Goal: Check status

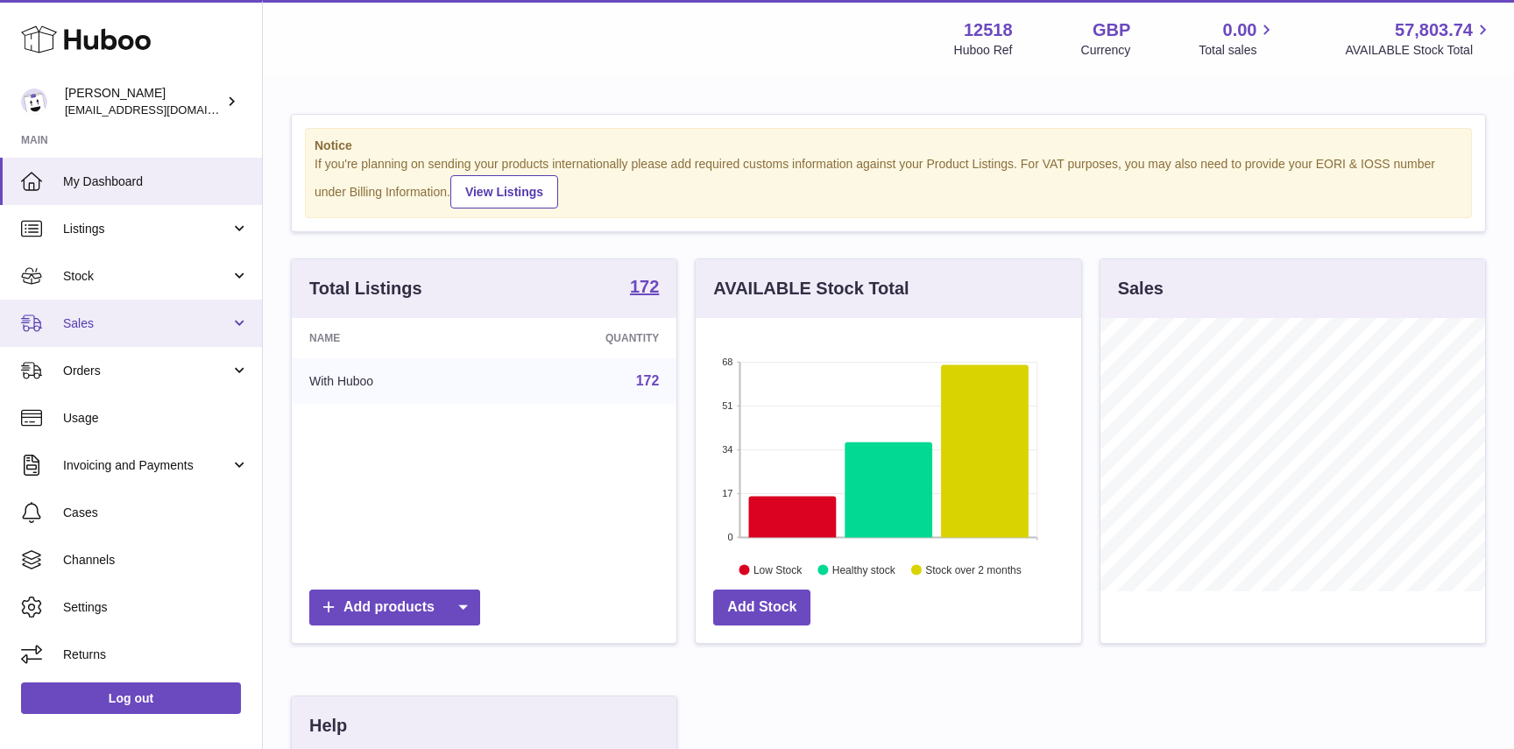
scroll to position [273, 385]
click at [125, 326] on span "Sales" at bounding box center [146, 324] width 167 height 17
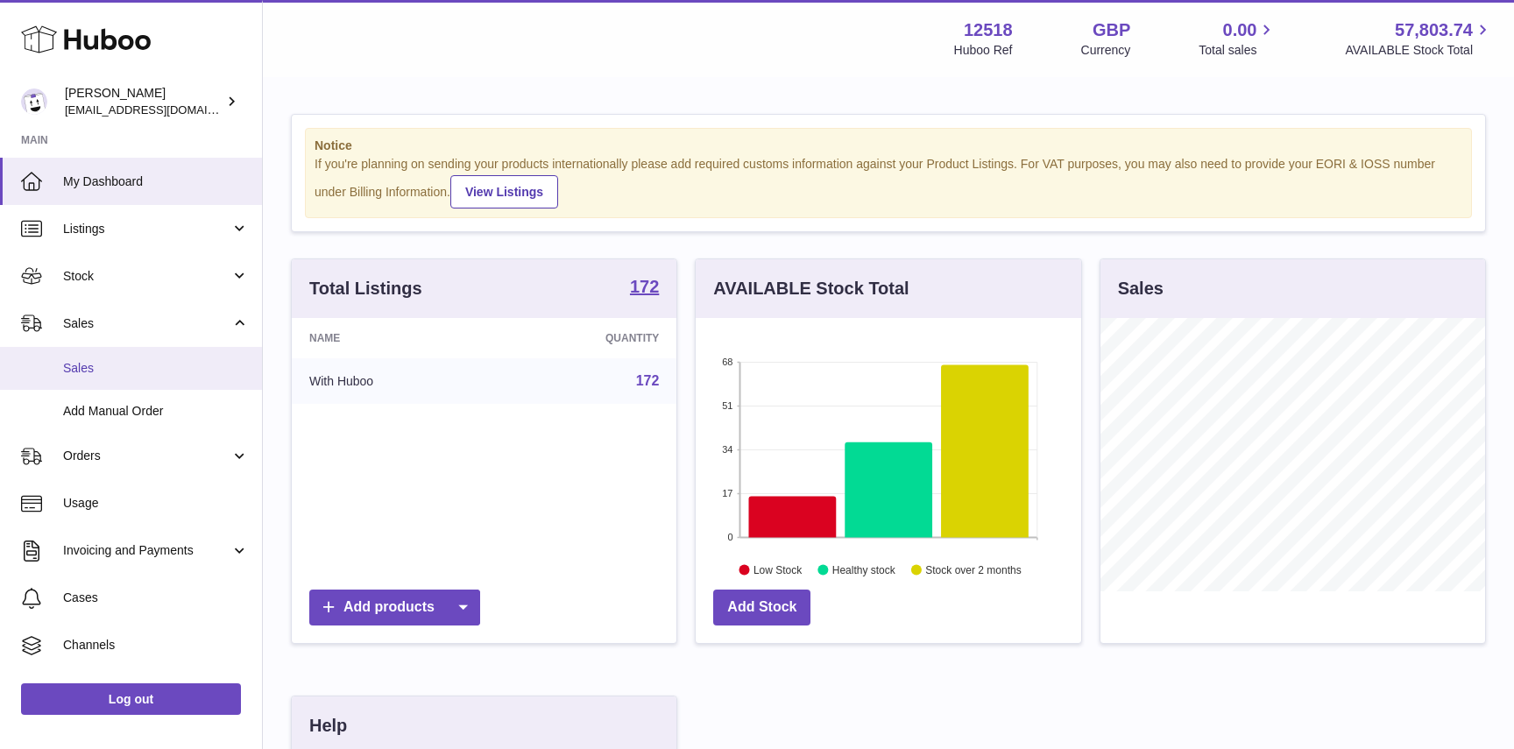
click at [108, 376] on span "Sales" at bounding box center [156, 368] width 186 height 17
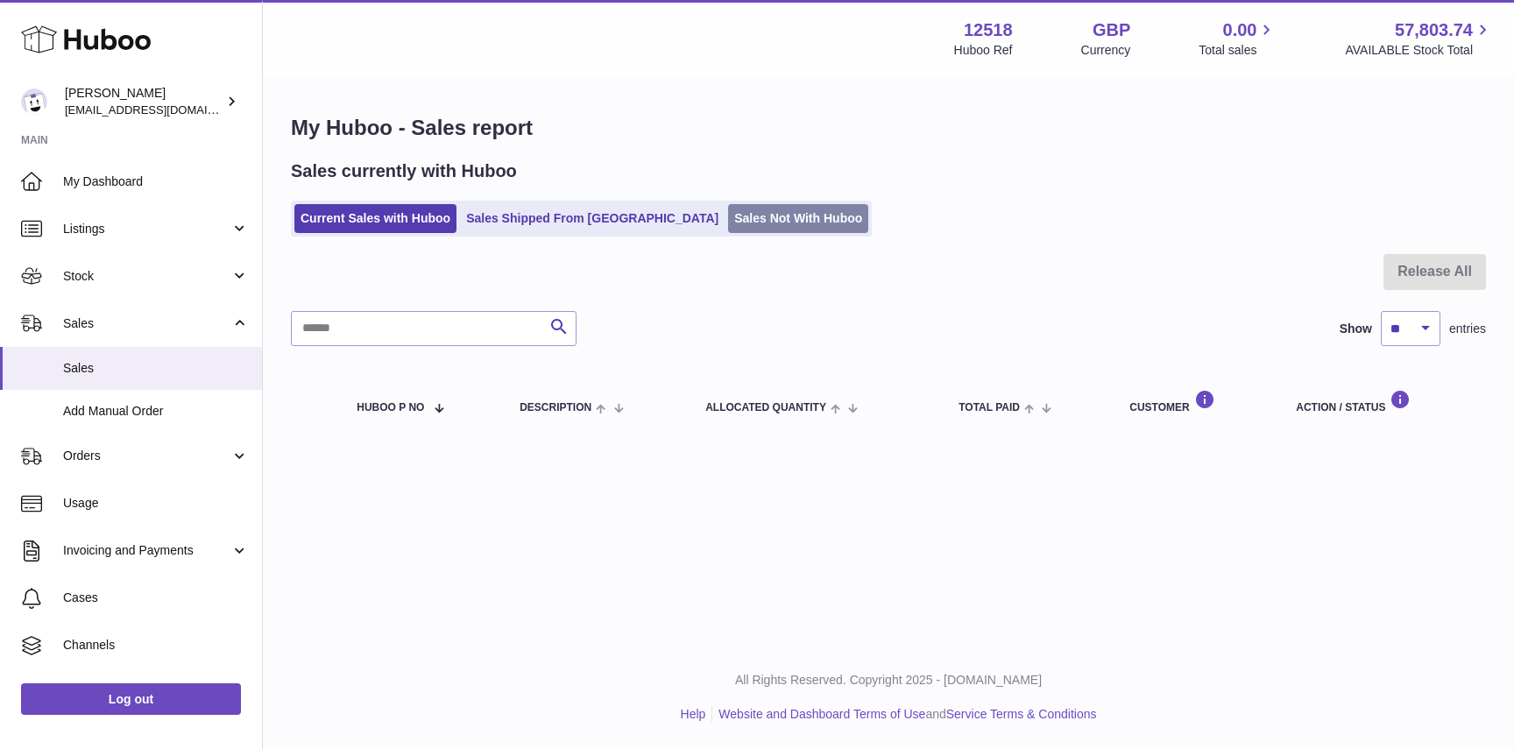
click at [728, 211] on link "Sales Not With Huboo" at bounding box center [798, 218] width 140 height 29
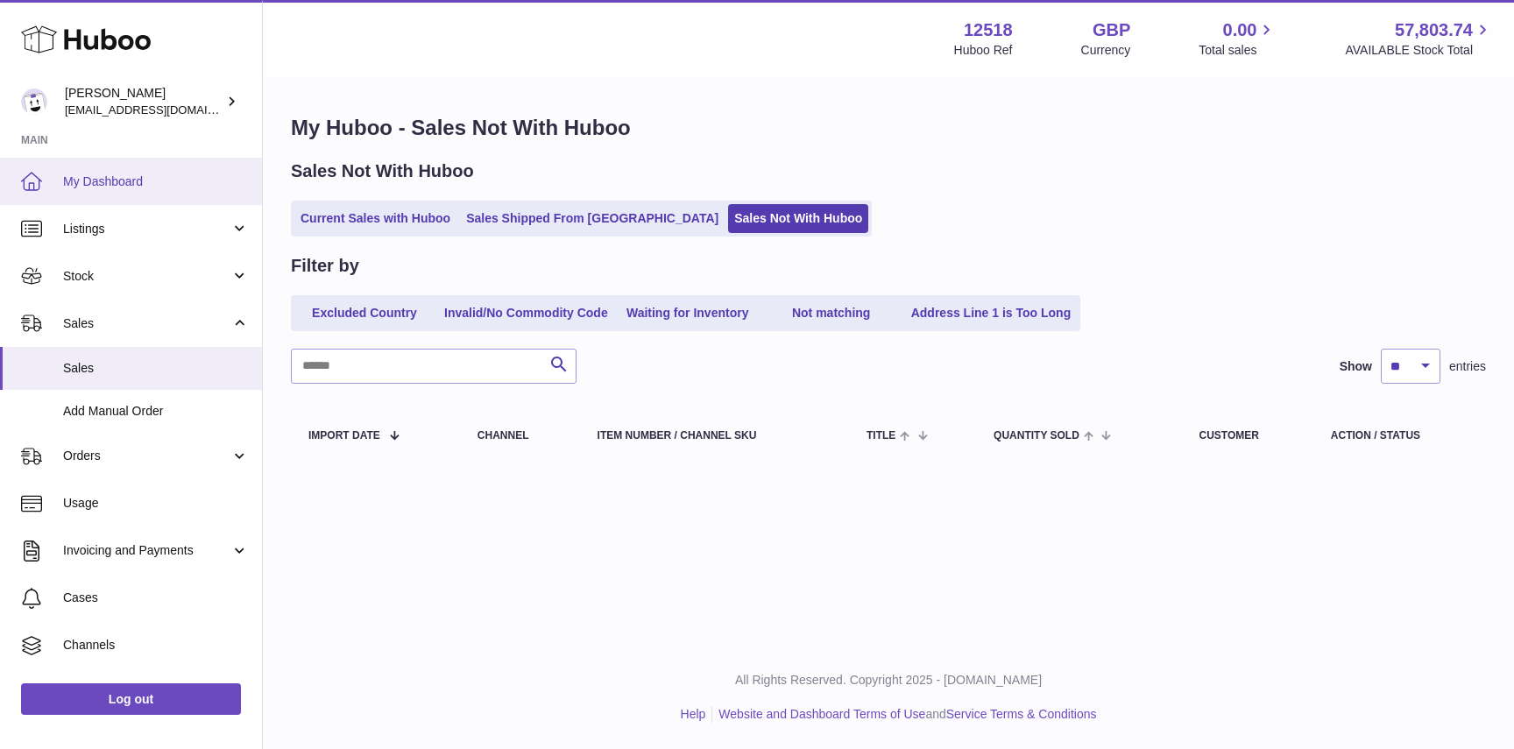
click at [117, 178] on span "My Dashboard" at bounding box center [156, 182] width 186 height 17
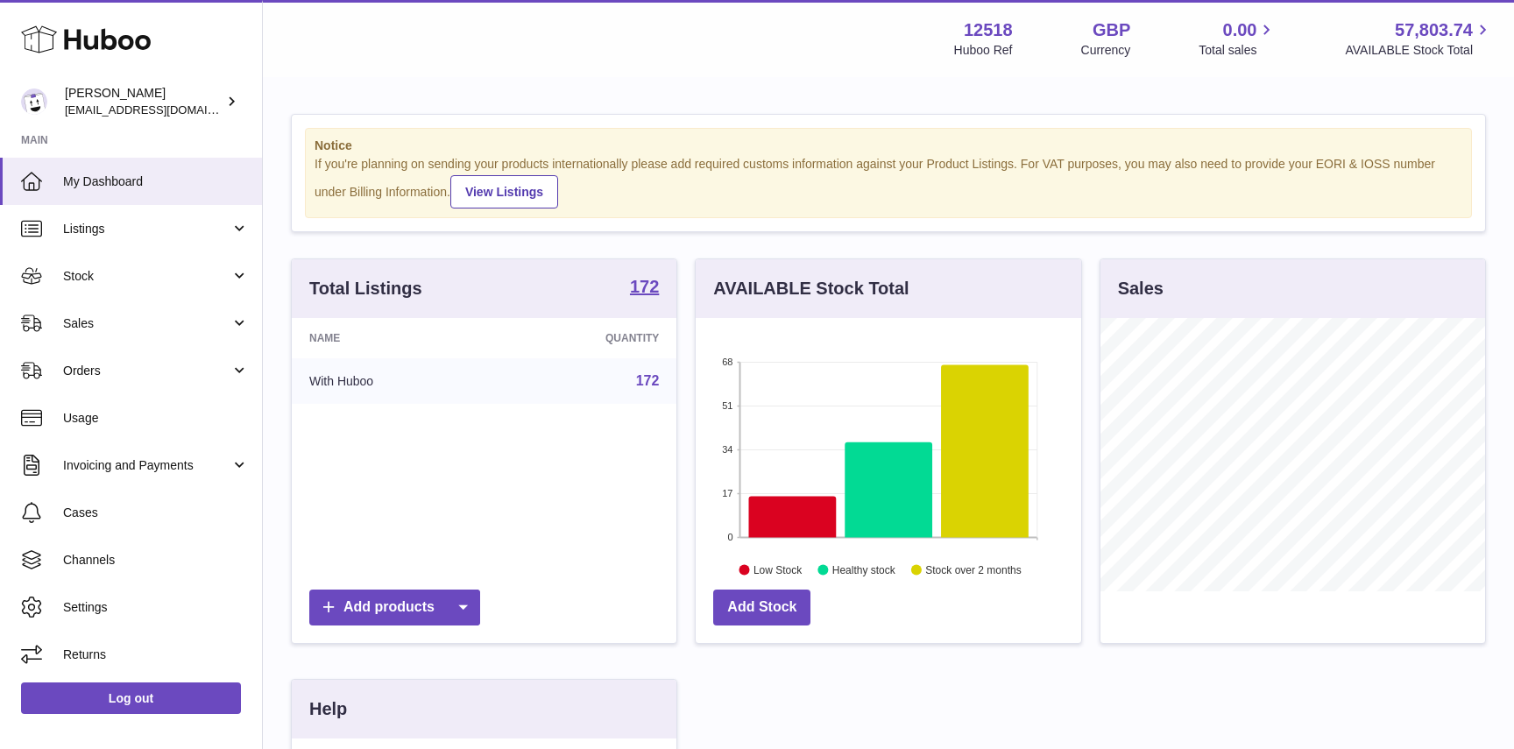
scroll to position [273, 385]
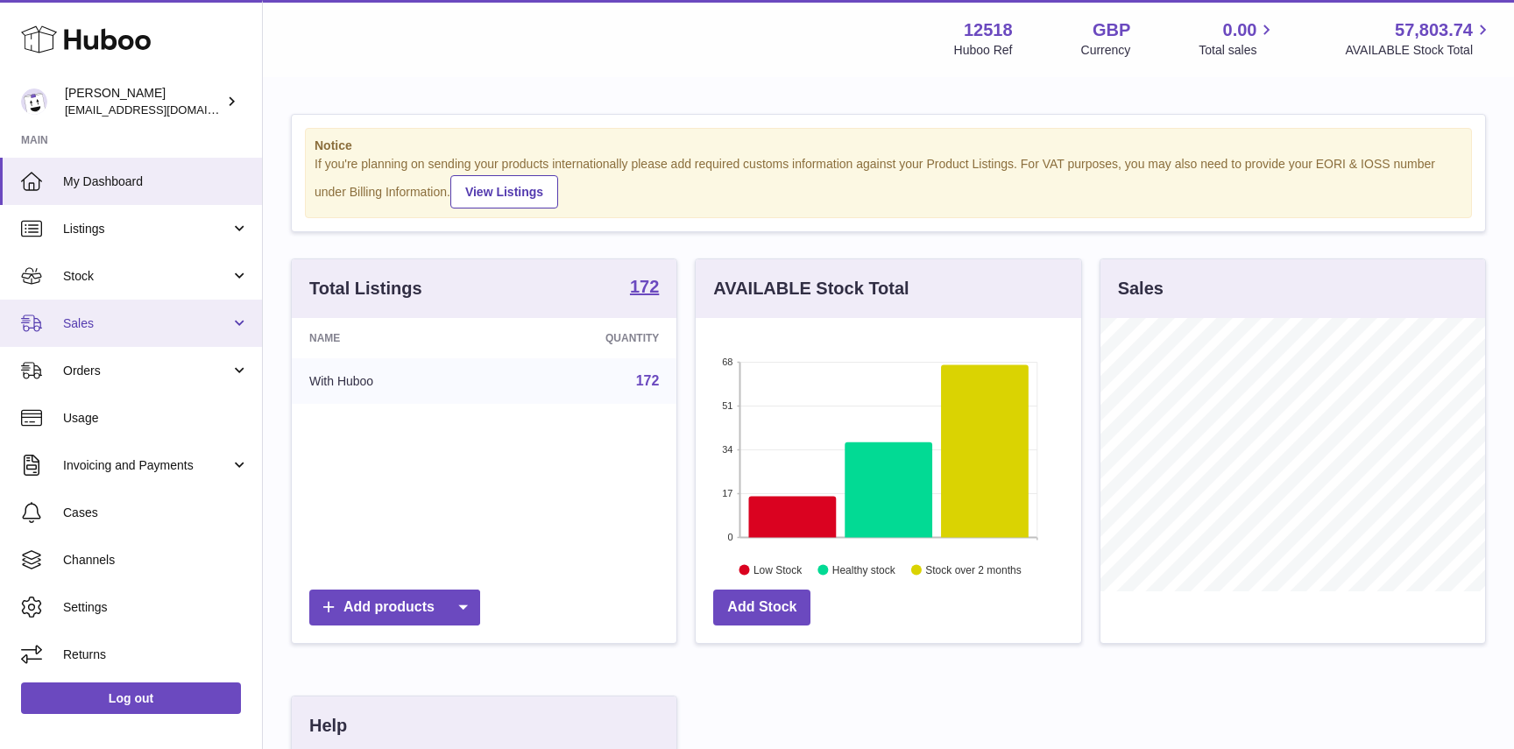
click at [113, 316] on span "Sales" at bounding box center [146, 324] width 167 height 17
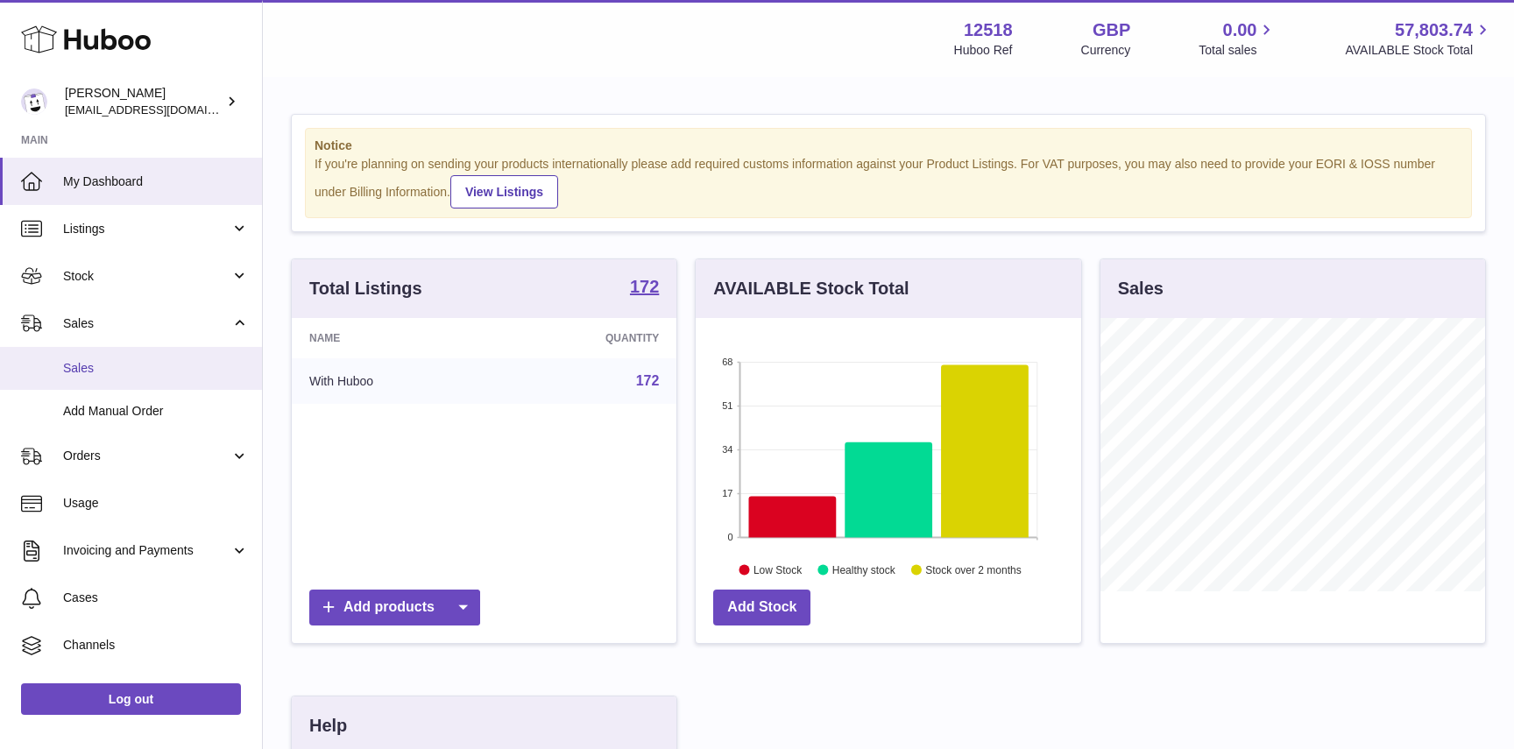
click at [101, 375] on span "Sales" at bounding box center [156, 368] width 186 height 17
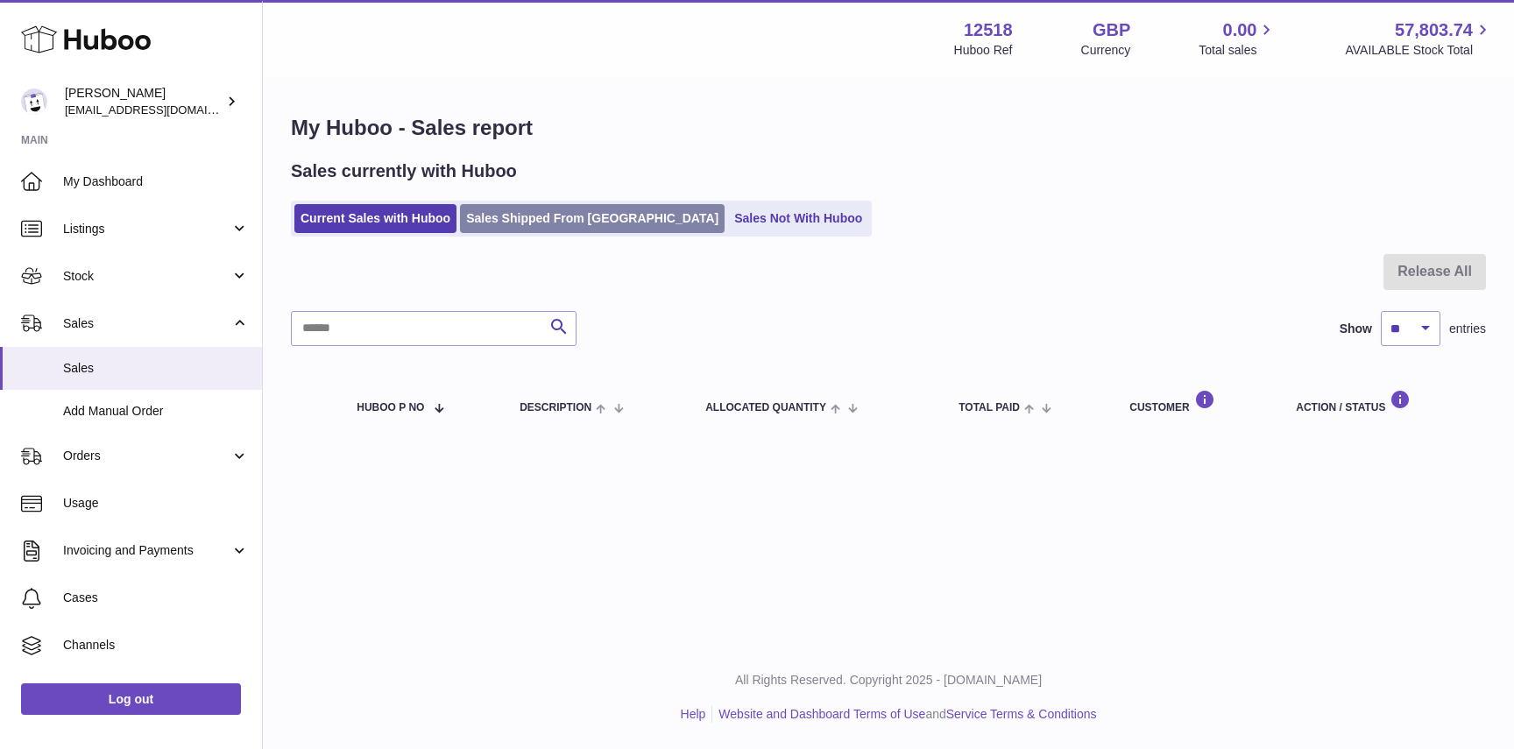
click at [530, 221] on link "Sales Shipped From [GEOGRAPHIC_DATA]" at bounding box center [592, 218] width 265 height 29
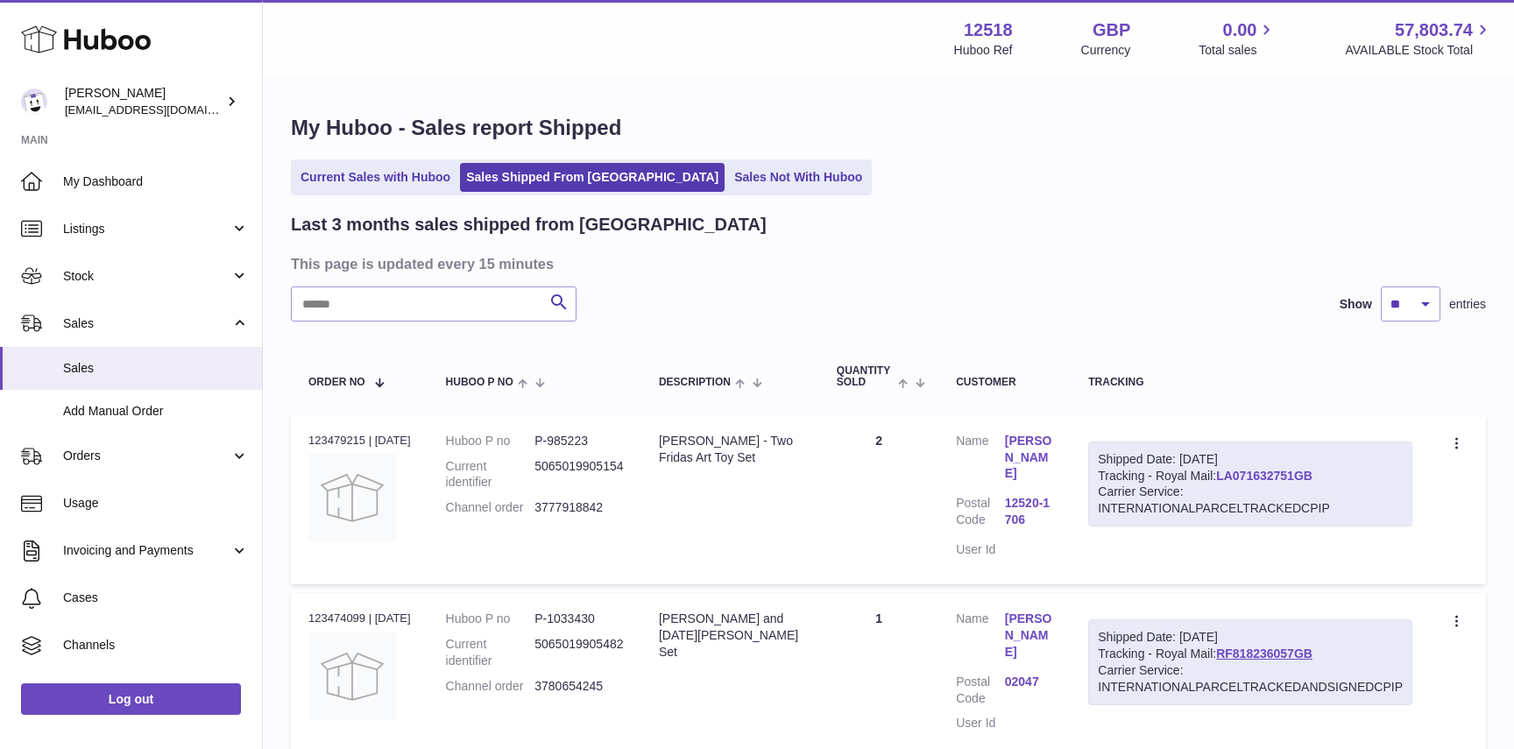
click at [1295, 469] on link "LA071632751GB" at bounding box center [1264, 476] width 96 height 14
